Goal: Transaction & Acquisition: Purchase product/service

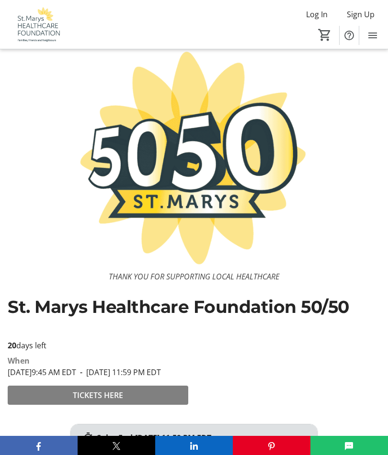
click at [128, 406] on span at bounding box center [98, 395] width 180 height 23
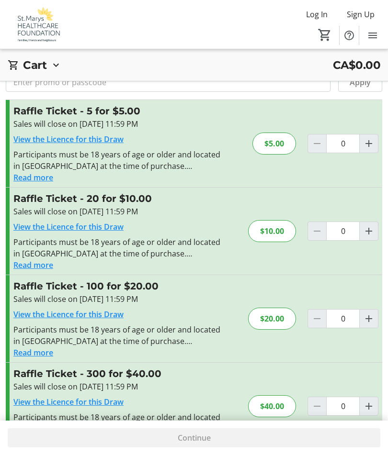
scroll to position [34, 0]
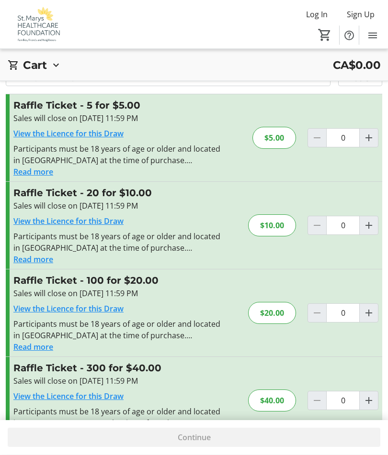
click at [370, 403] on mat-icon "Increment by one" at bounding box center [368, 400] width 11 height 11
type input "1"
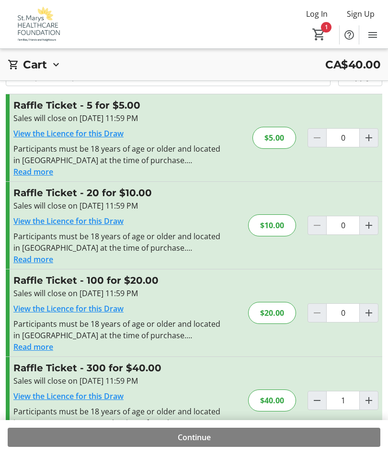
click at [50, 440] on button "Read more" at bounding box center [33, 434] width 40 height 11
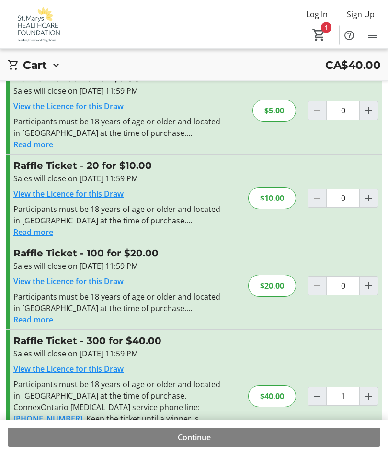
scroll to position [62, 0]
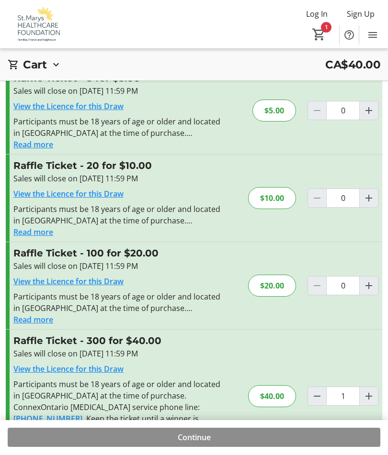
click at [211, 444] on span "Continue" at bounding box center [194, 437] width 33 height 11
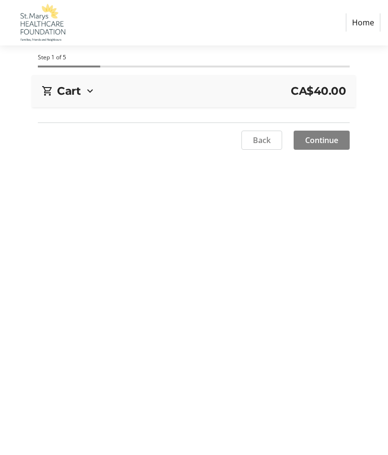
select select "CA"
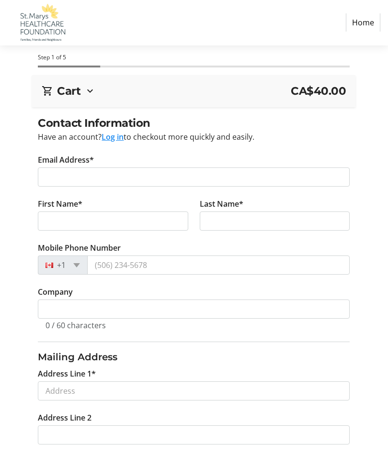
scroll to position [0, 0]
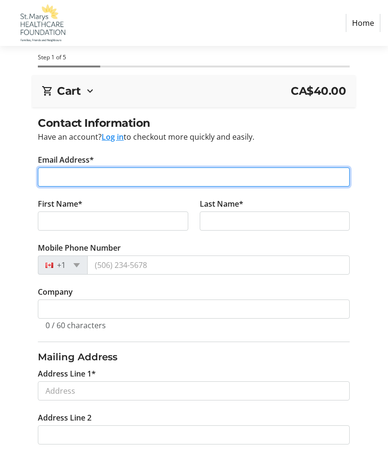
click at [76, 169] on input "Email Address*" at bounding box center [194, 177] width 312 height 19
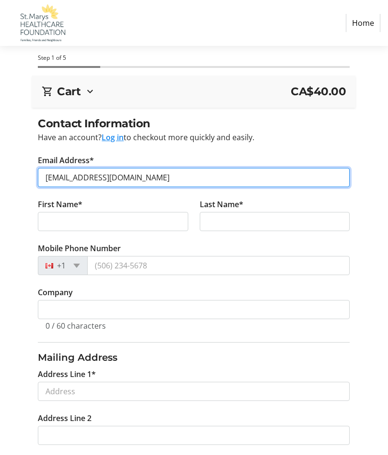
type input "[EMAIL_ADDRESS][DOMAIN_NAME]"
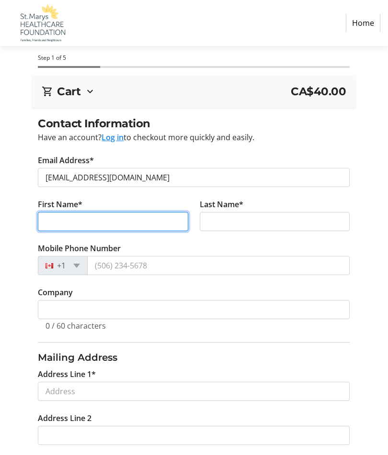
click at [111, 226] on input "First Name*" at bounding box center [113, 221] width 150 height 19
type input "[PERSON_NAME]"
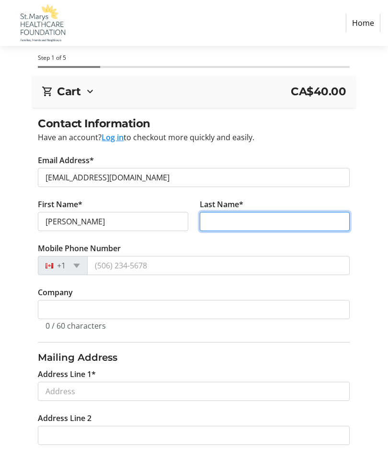
click at [251, 219] on input "Last Name*" at bounding box center [275, 221] width 150 height 19
type input "Cappie"
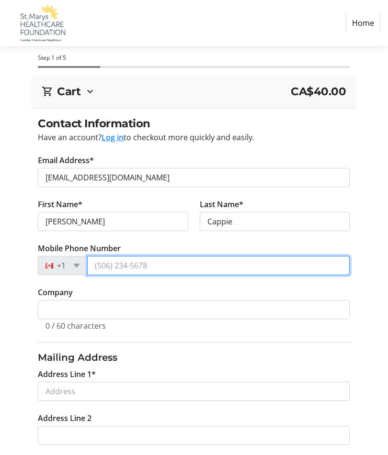
click at [158, 271] on input "Mobile Phone Number" at bounding box center [218, 265] width 262 height 19
type input "[PHONE_NUMBER]"
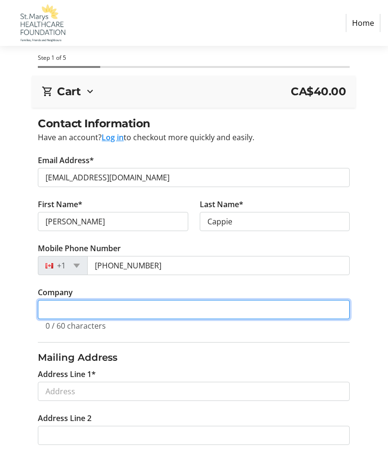
click at [137, 311] on input "Company" at bounding box center [194, 309] width 312 height 19
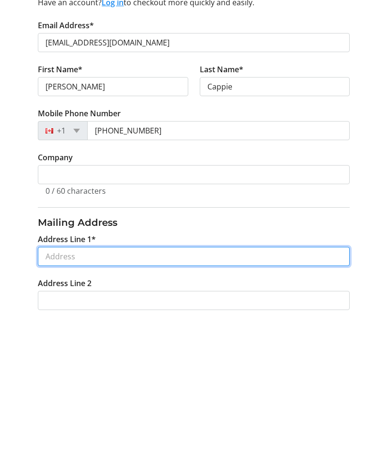
click at [127, 382] on input "Address Line 1*" at bounding box center [194, 391] width 312 height 19
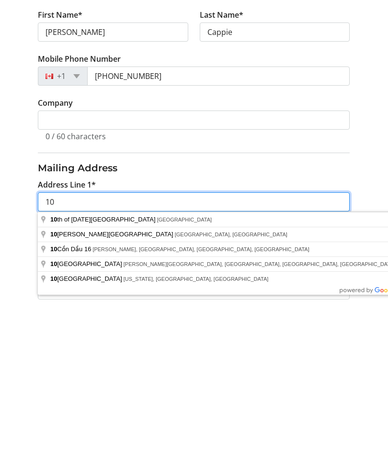
scroll to position [37, 0]
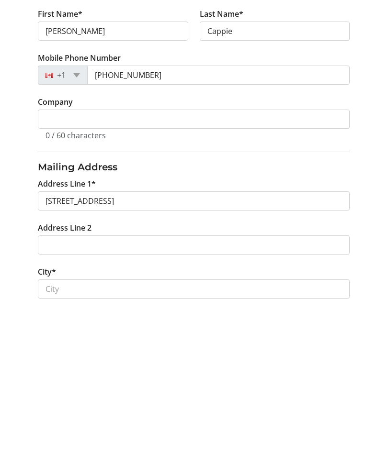
type input "[STREET_ADDRESS]"
type input "Saint Marys"
select select "ON"
type input "N4X 0B3"
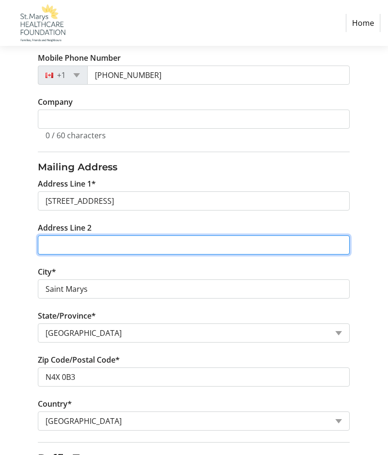
click at [137, 247] on input "Address Line 2" at bounding box center [194, 244] width 312 height 19
type input "S"
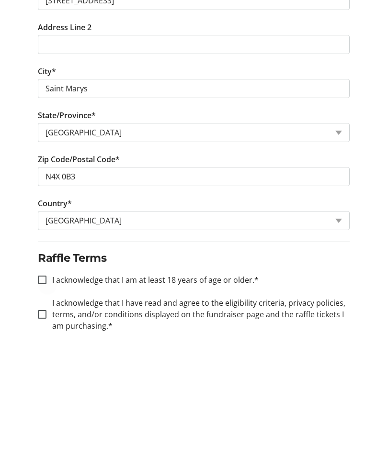
click at [51, 380] on div at bounding box center [42, 391] width 23 height 23
checkbox input "true"
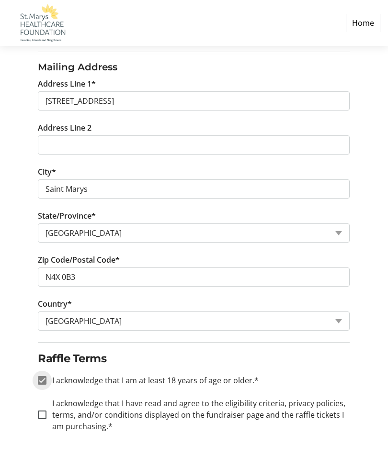
scroll to position [290, 0]
click at [49, 414] on div at bounding box center [42, 415] width 23 height 23
checkbox input "true"
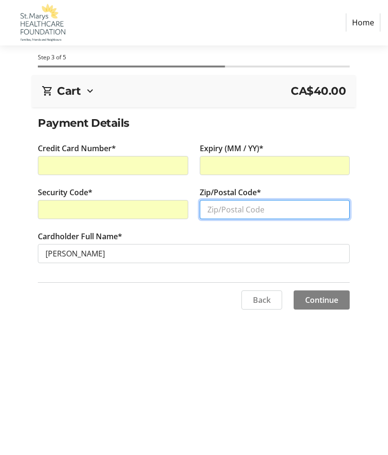
click at [244, 212] on input "Zip/Postal Code*" at bounding box center [275, 210] width 150 height 19
click at [244, 214] on input "N4X" at bounding box center [275, 210] width 150 height 19
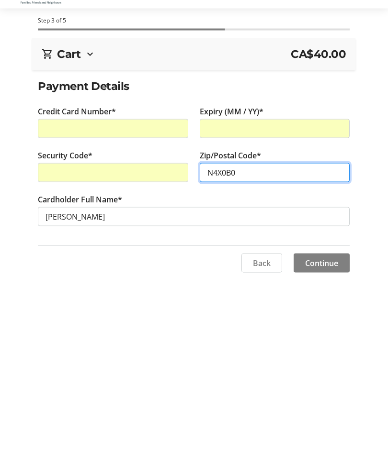
type input "N4X0B0"
click at [327, 295] on span "Continue" at bounding box center [321, 300] width 33 height 11
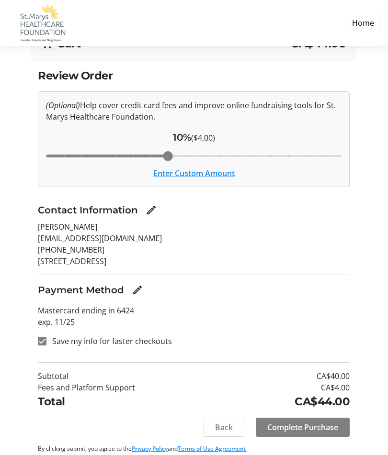
scroll to position [53, 0]
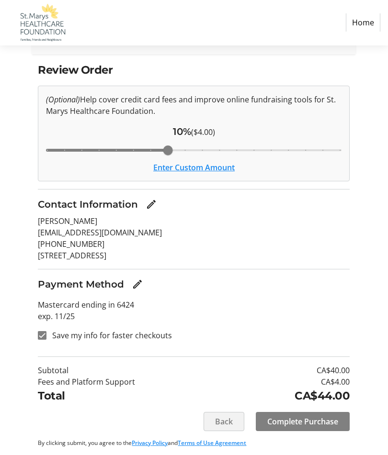
click at [227, 426] on span "Back" at bounding box center [224, 421] width 18 height 11
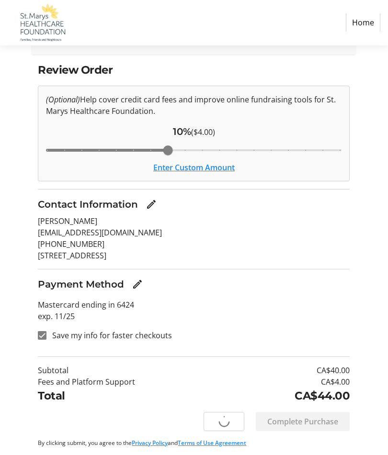
scroll to position [43, 0]
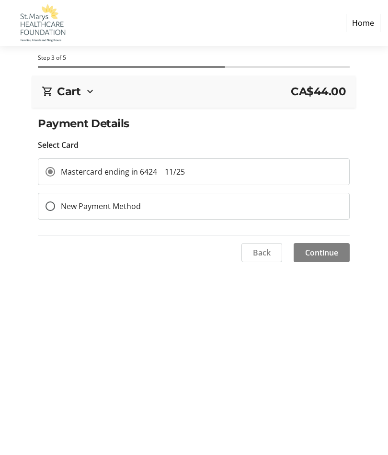
click at [333, 247] on span "Continue" at bounding box center [321, 252] width 33 height 11
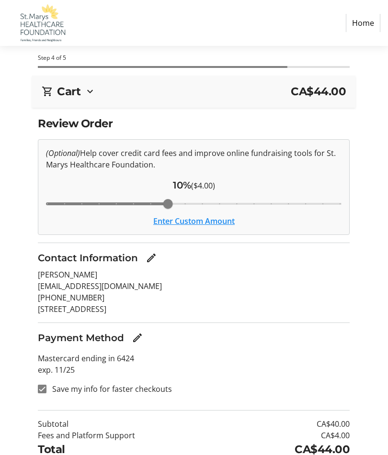
click at [204, 222] on button "Enter Custom Amount" at bounding box center [193, 220] width 81 height 11
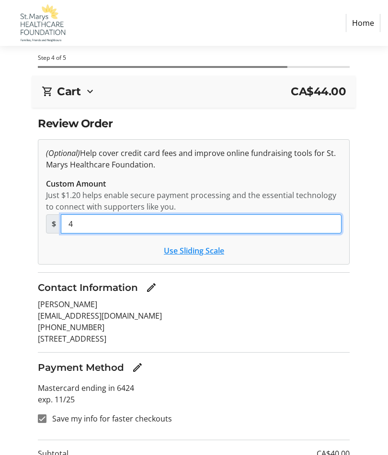
click at [96, 224] on input "4" at bounding box center [201, 223] width 280 height 19
type input "0"
type input "1"
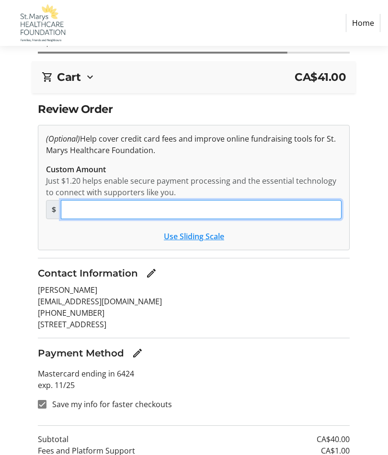
scroll to position [13, 0]
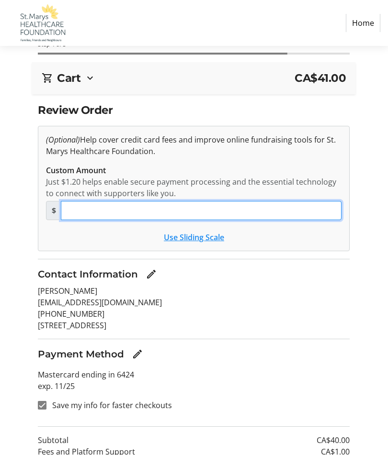
type input "0"
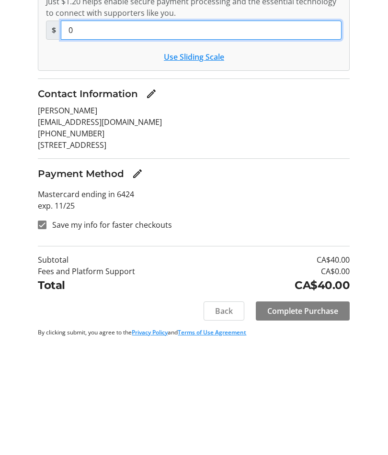
scroll to position [83, 0]
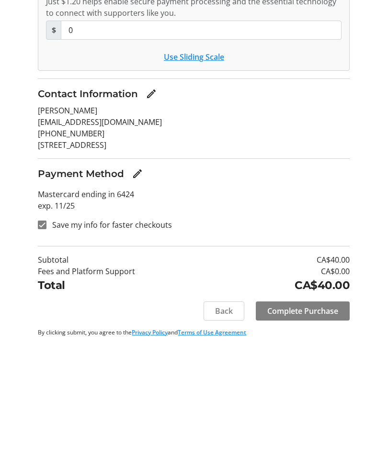
click at [318, 416] on span "Complete Purchase" at bounding box center [302, 421] width 71 height 11
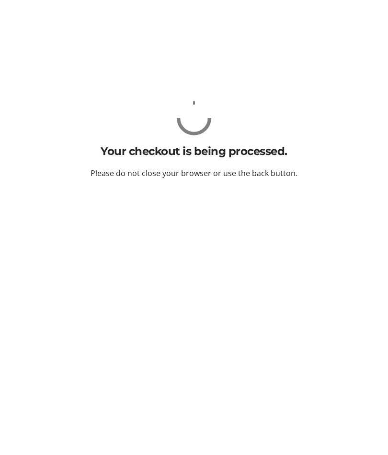
scroll to position [0, 0]
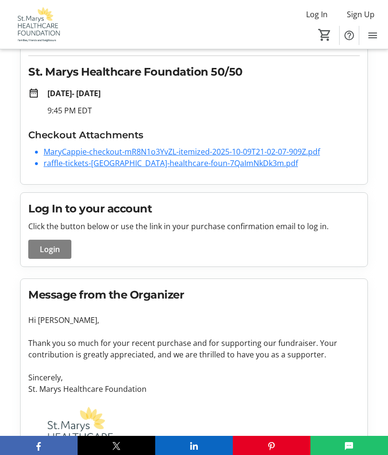
scroll to position [103, 0]
